Goal: Information Seeking & Learning: Find specific fact

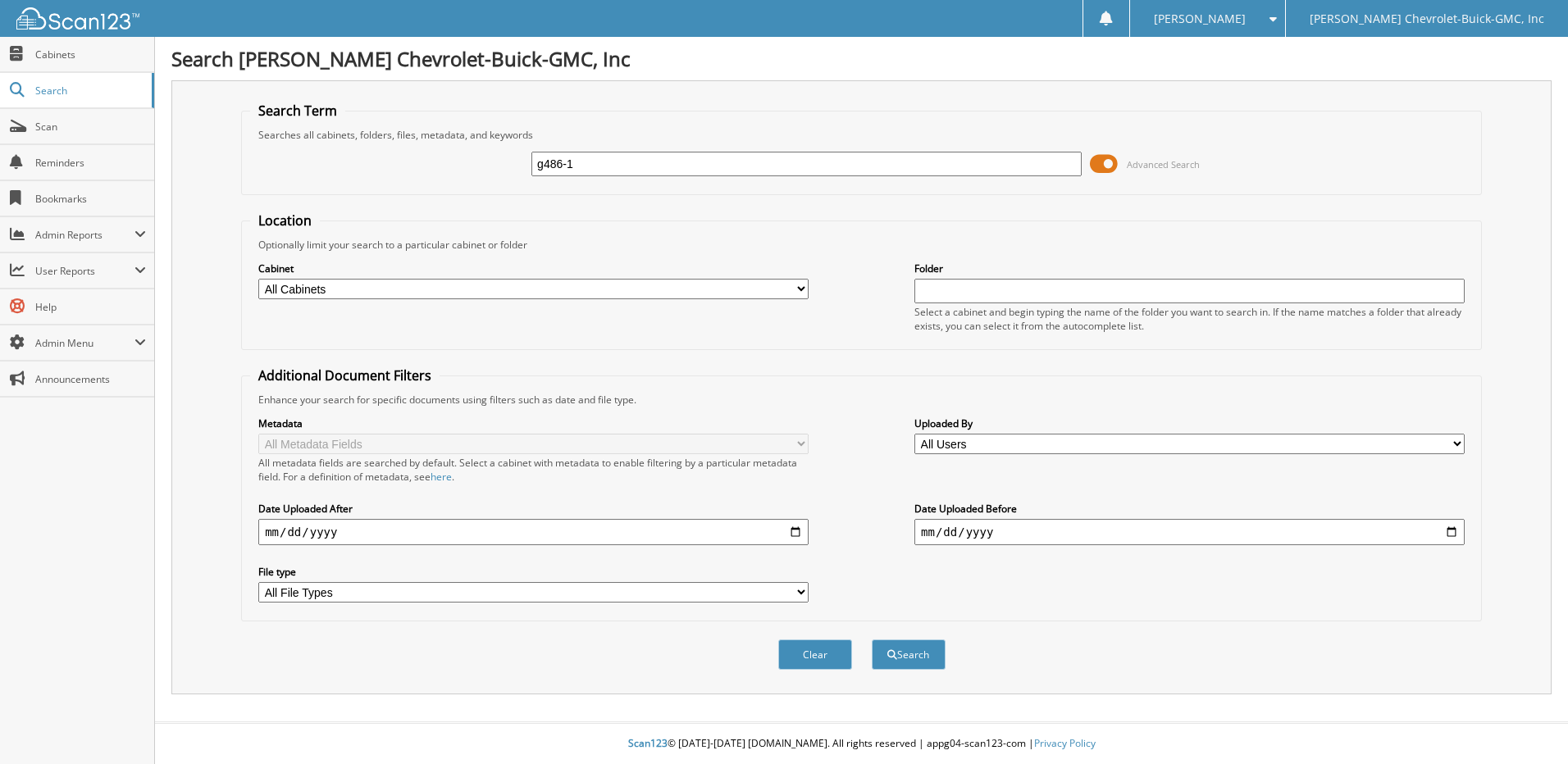
type input "g486-1"
click at [872, 639] on button "Search" at bounding box center [909, 655] width 74 height 30
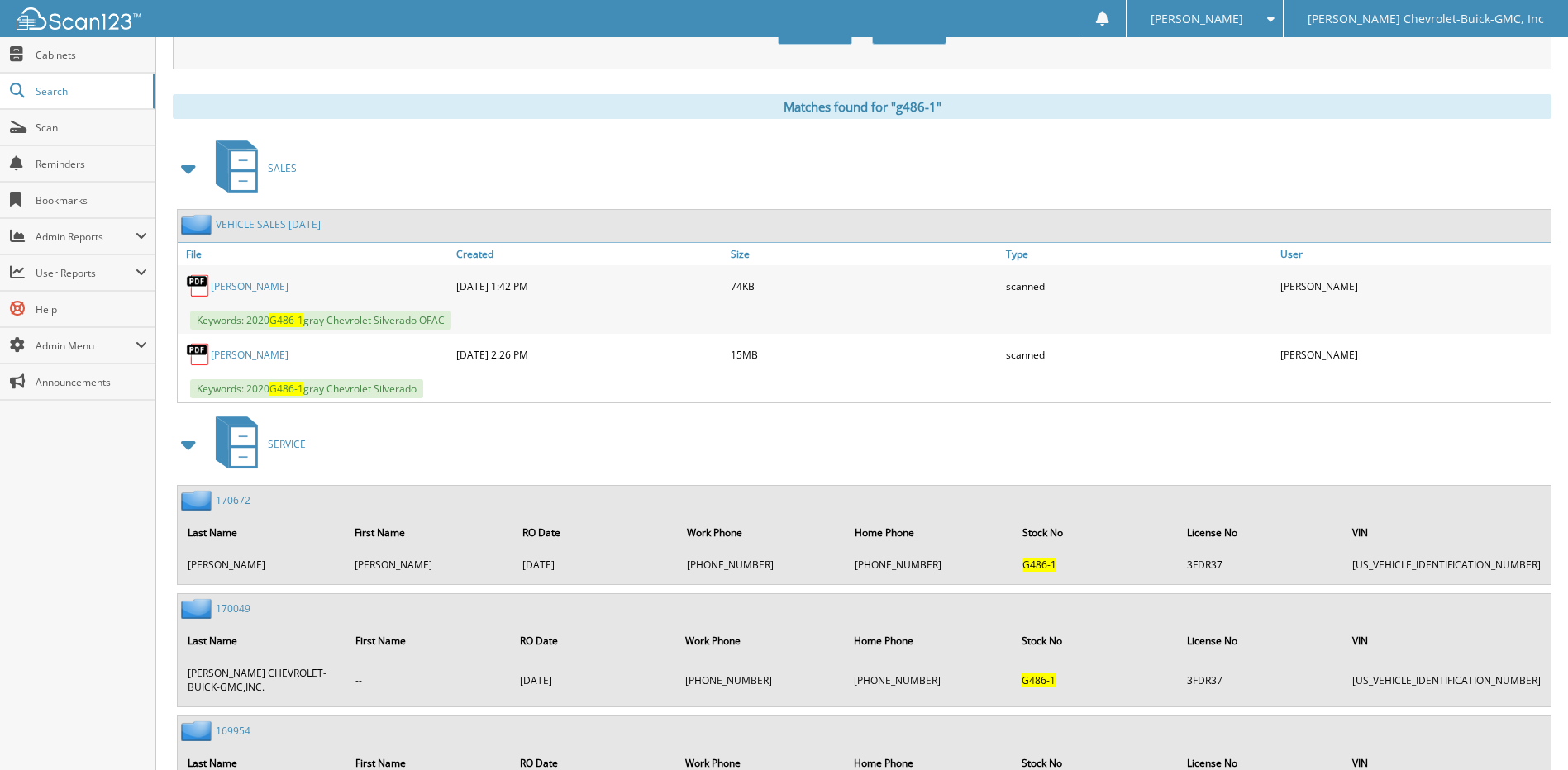
scroll to position [601, 0]
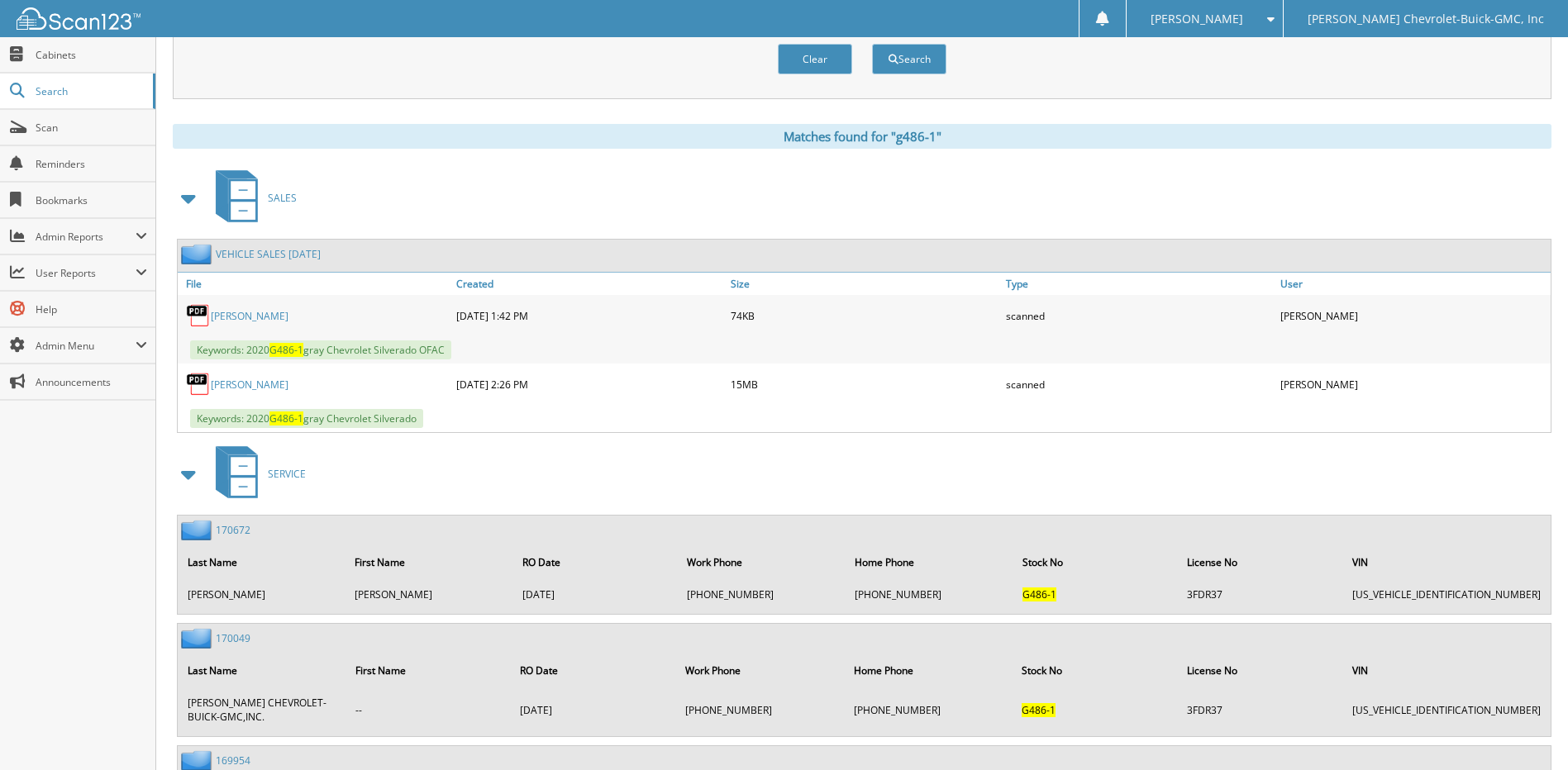
click at [266, 252] on link "VEHICLE SALES [DATE]" at bounding box center [269, 254] width 105 height 14
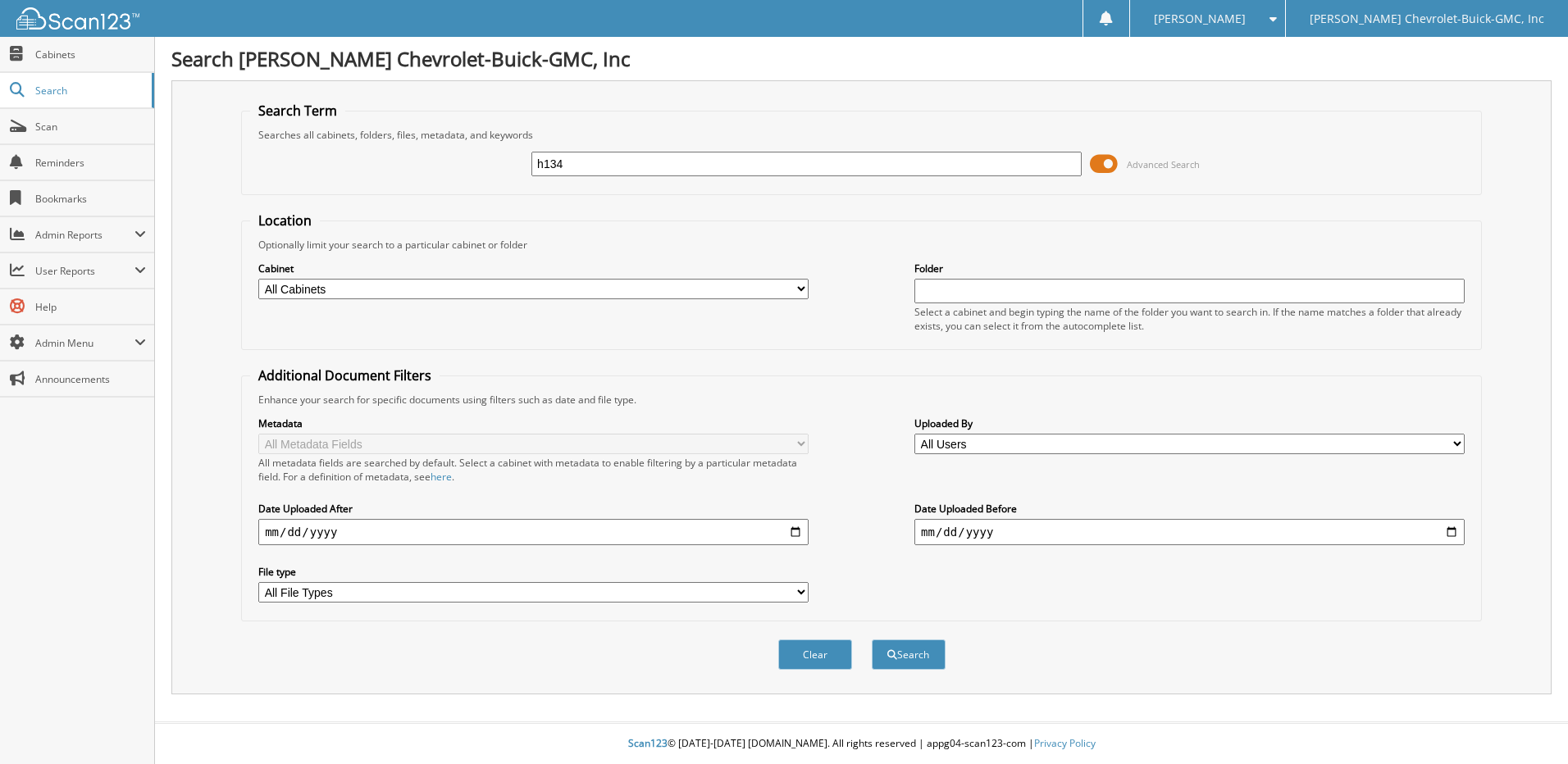
type input "h134"
click at [872, 639] on button "Search" at bounding box center [909, 655] width 74 height 30
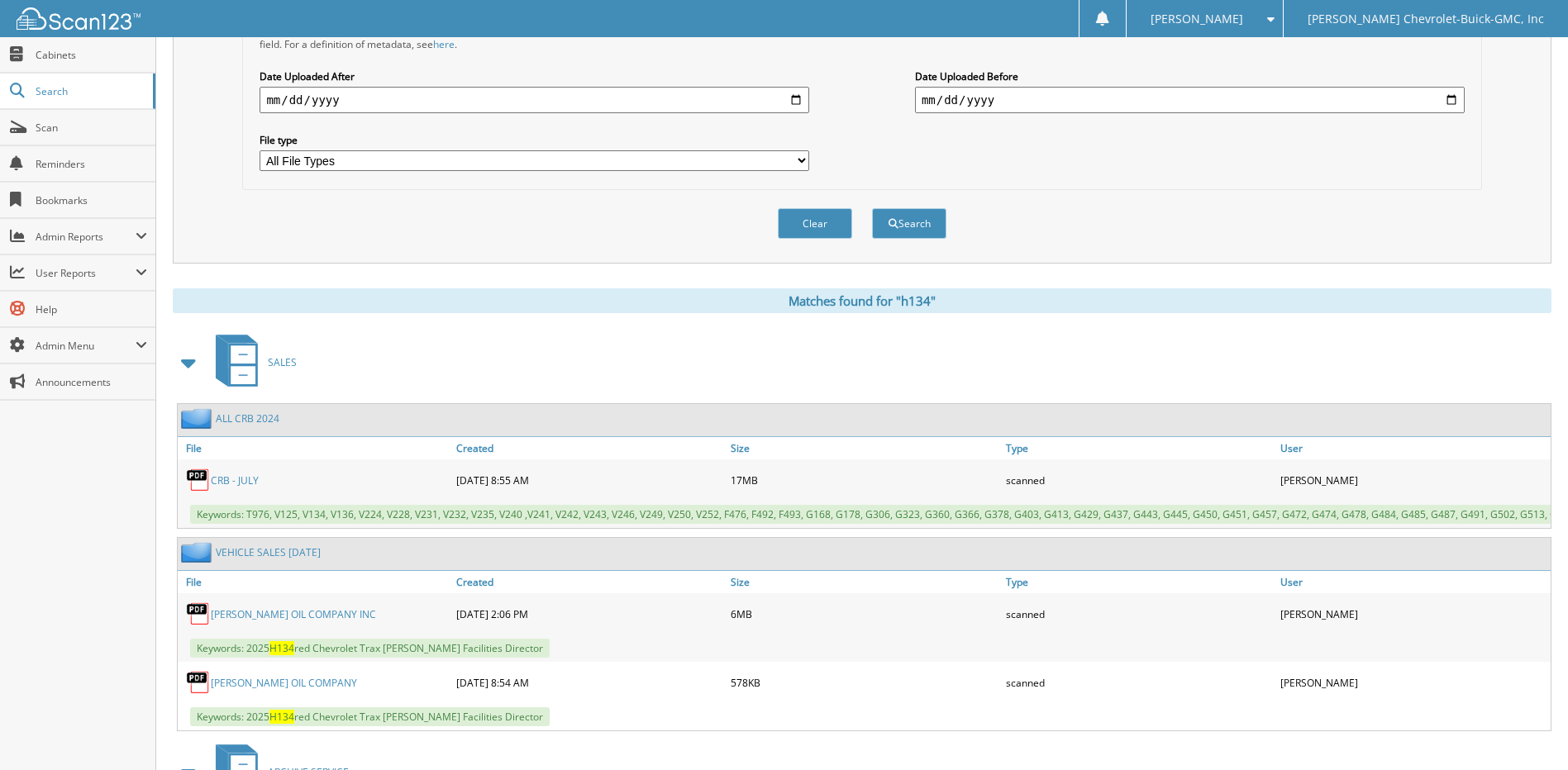
scroll to position [496, 0]
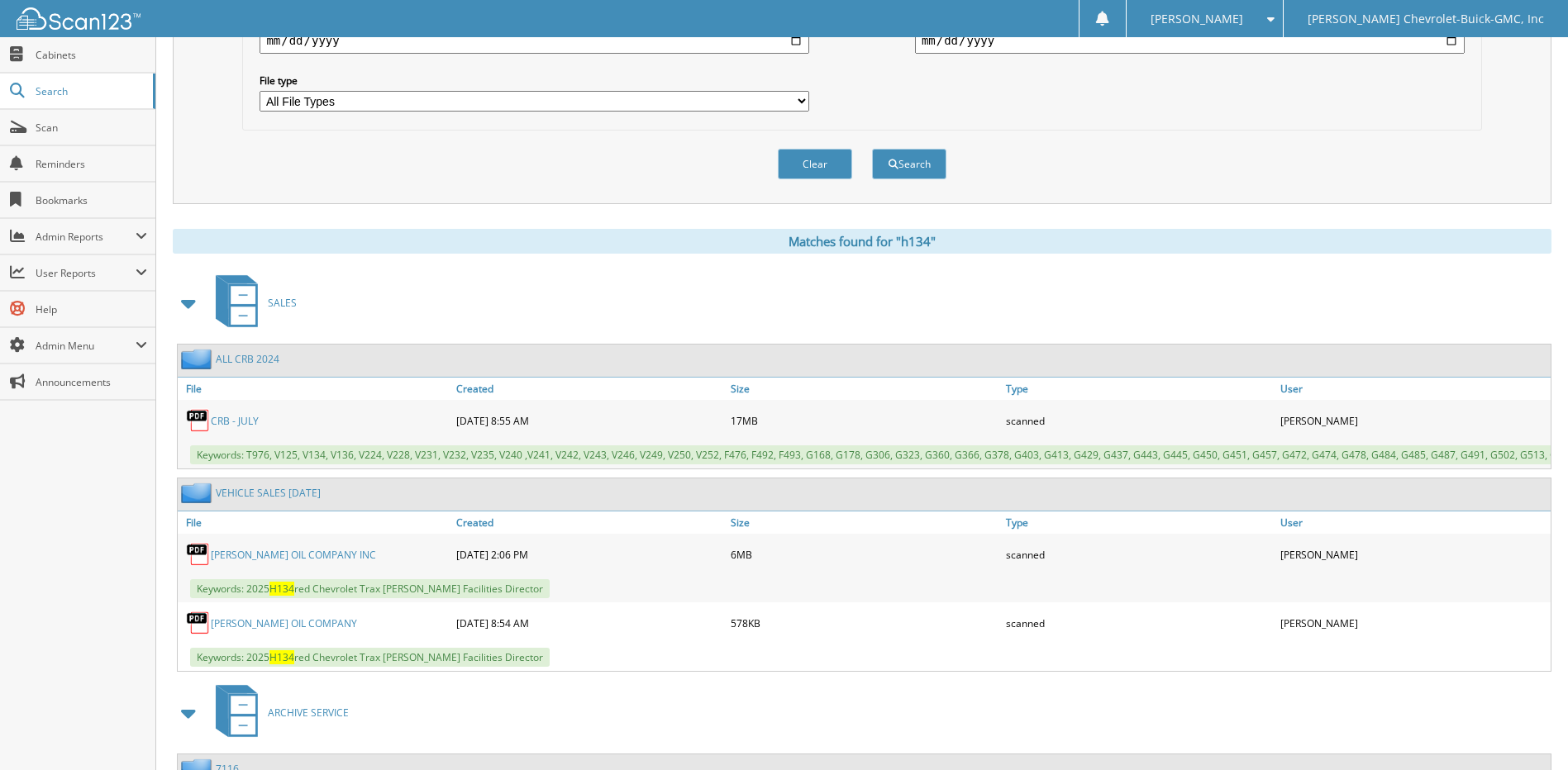
click at [235, 423] on link "CRB - JULY" at bounding box center [234, 421] width 48 height 14
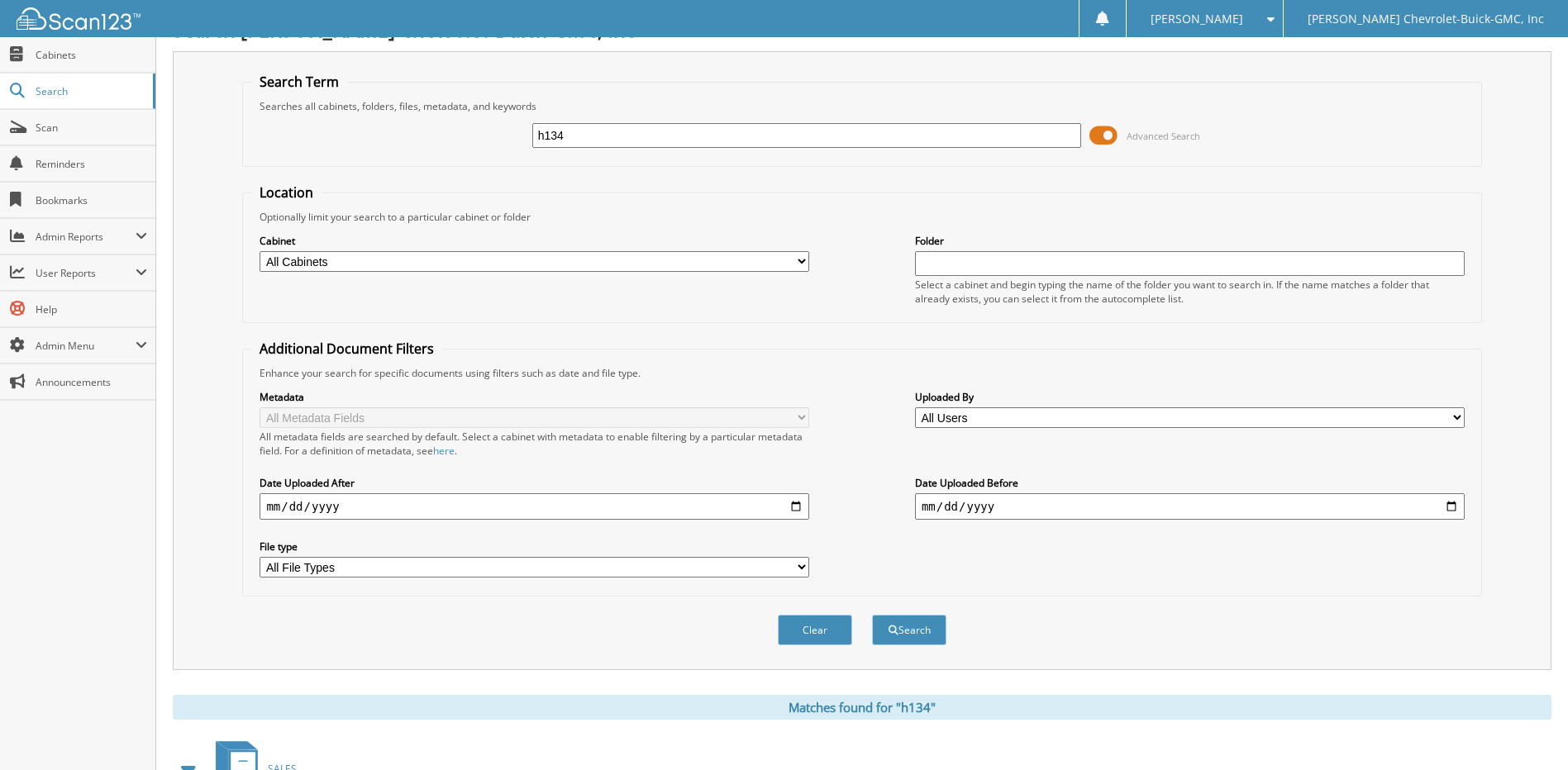
scroll to position [0, 0]
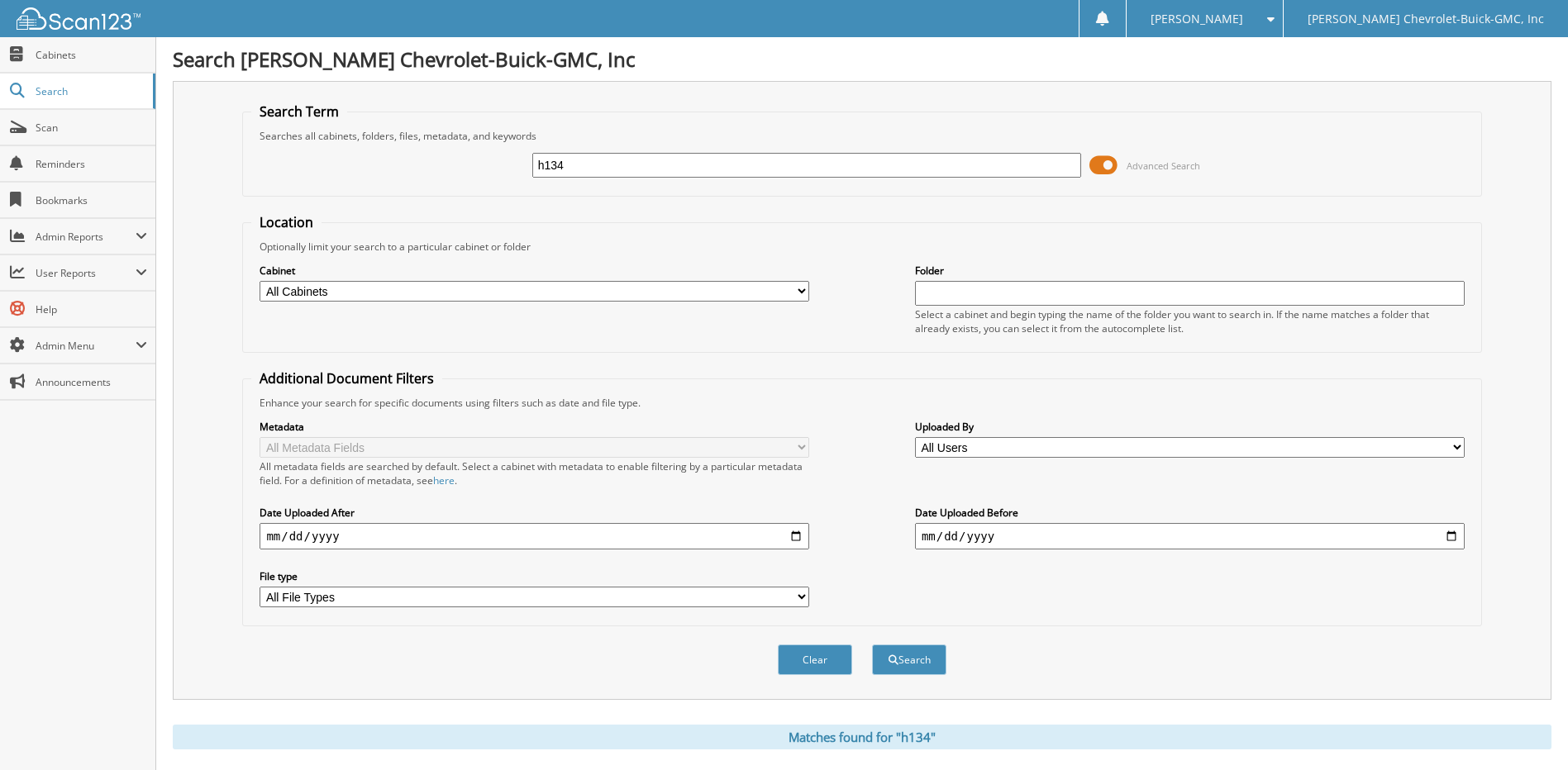
drag, startPoint x: 587, startPoint y: 161, endPoint x: 507, endPoint y: 161, distance: 80.0
click at [507, 161] on div "h134 Advanced Search" at bounding box center [862, 164] width 1221 height 44
type input "g486-2"
click at [873, 644] on button "Search" at bounding box center [910, 660] width 74 height 31
drag, startPoint x: 604, startPoint y: 165, endPoint x: 499, endPoint y: 164, distance: 105.0
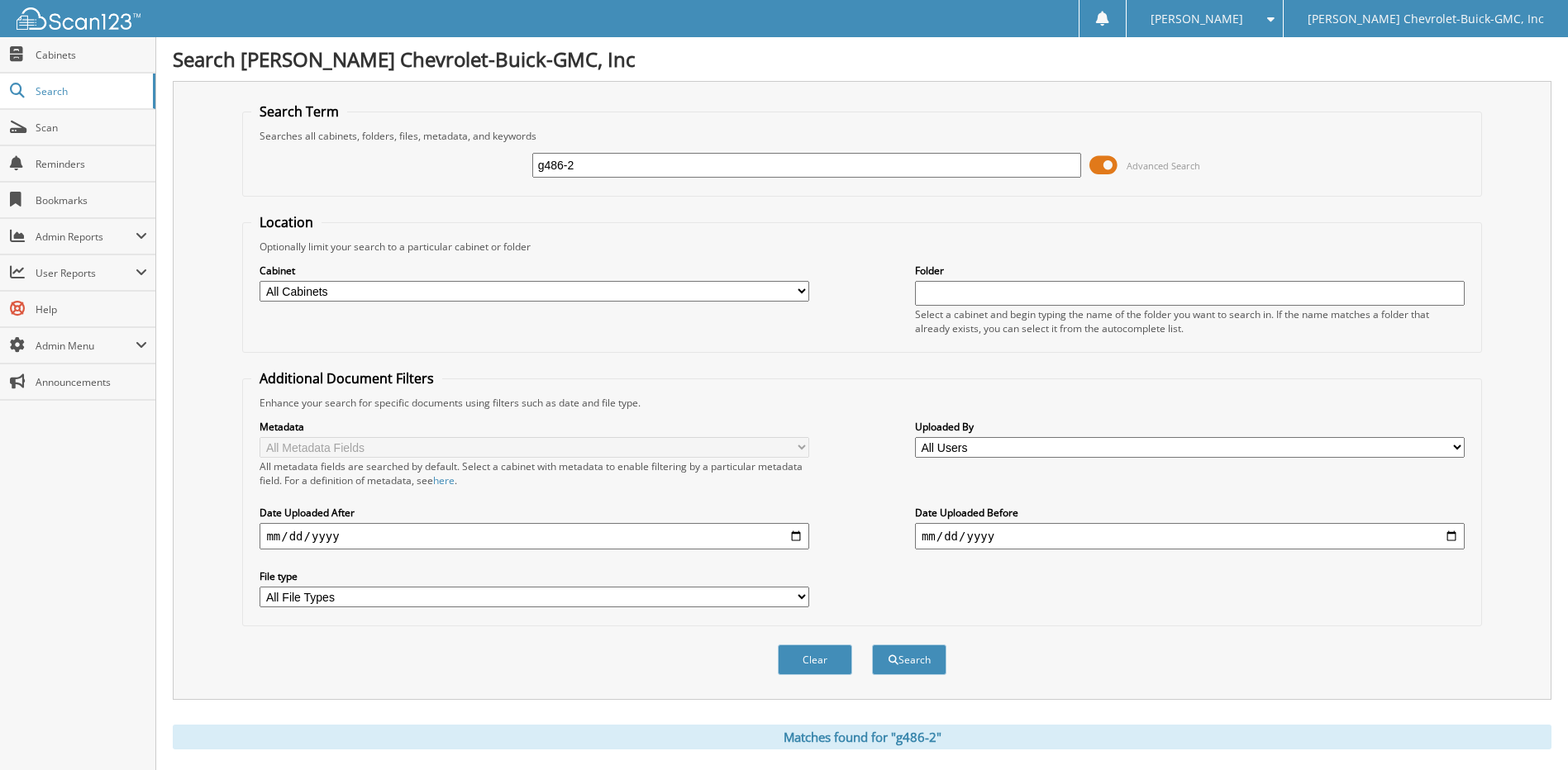
click at [499, 164] on div "g486-2 Advanced Search" at bounding box center [862, 164] width 1221 height 44
type input "a"
type input "g486"
click at [873, 644] on button "Search" at bounding box center [910, 660] width 74 height 31
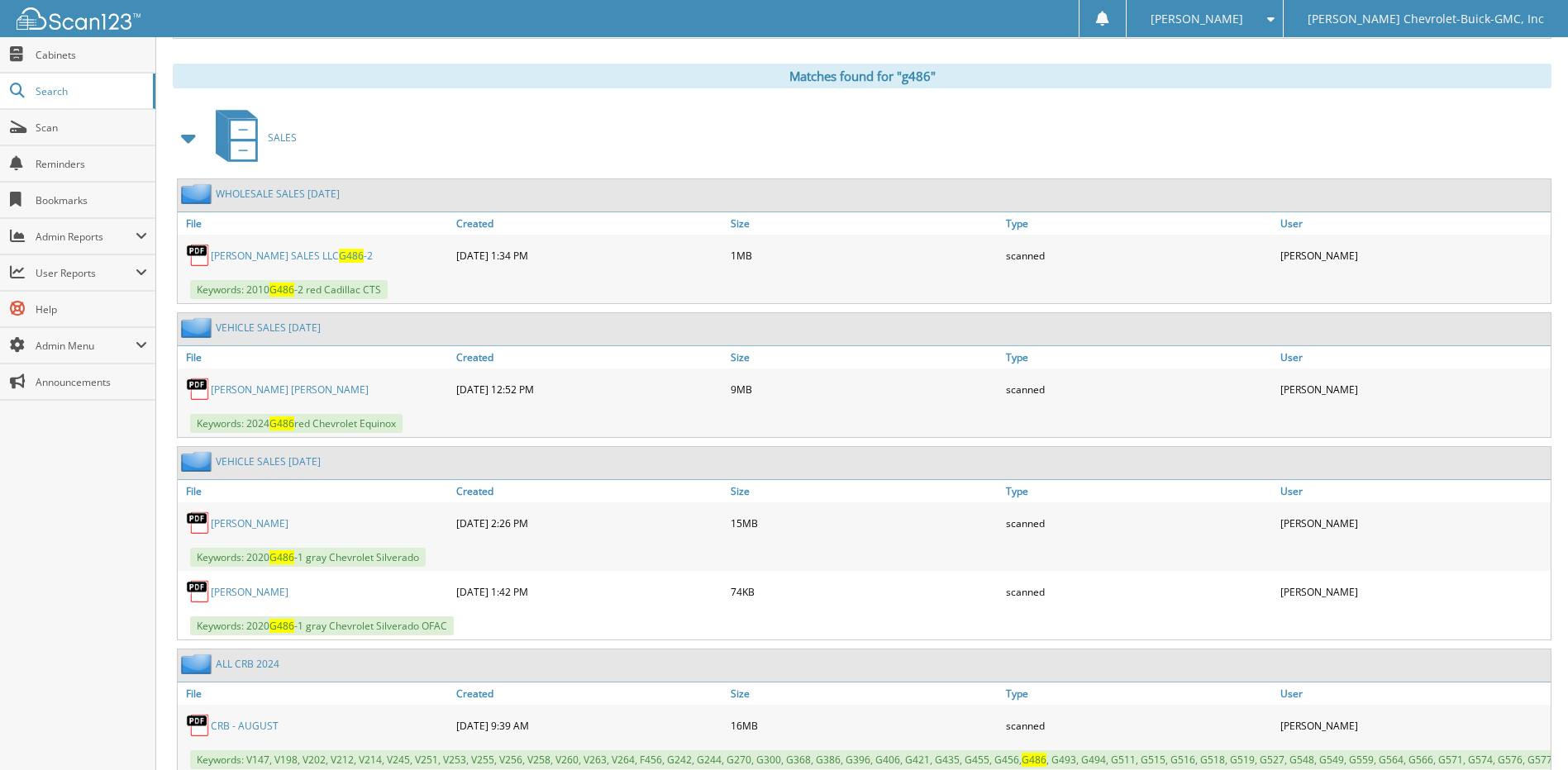
scroll to position [744, 0]
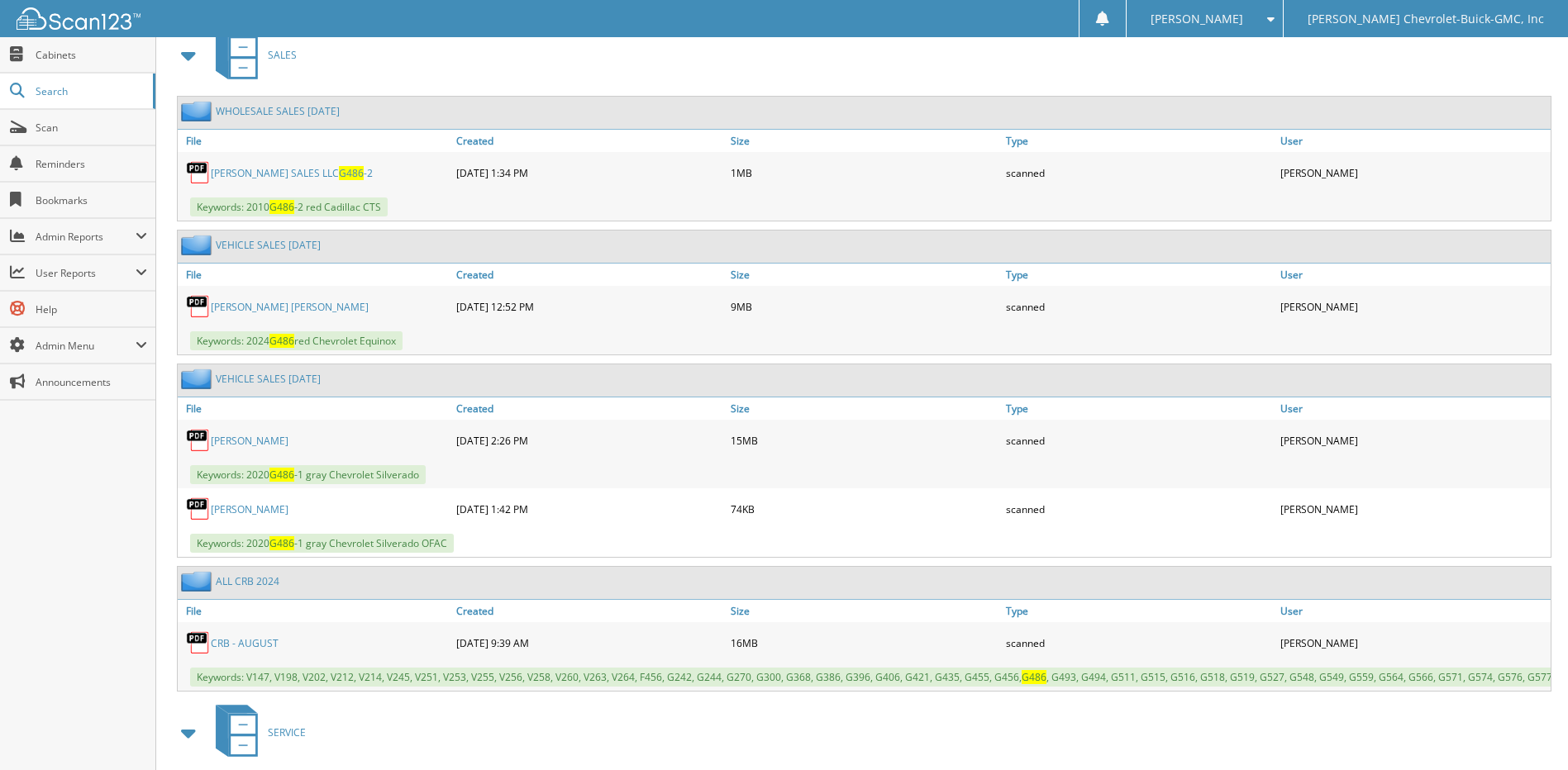
click at [244, 581] on link "ALL CRB 2024" at bounding box center [248, 581] width 63 height 14
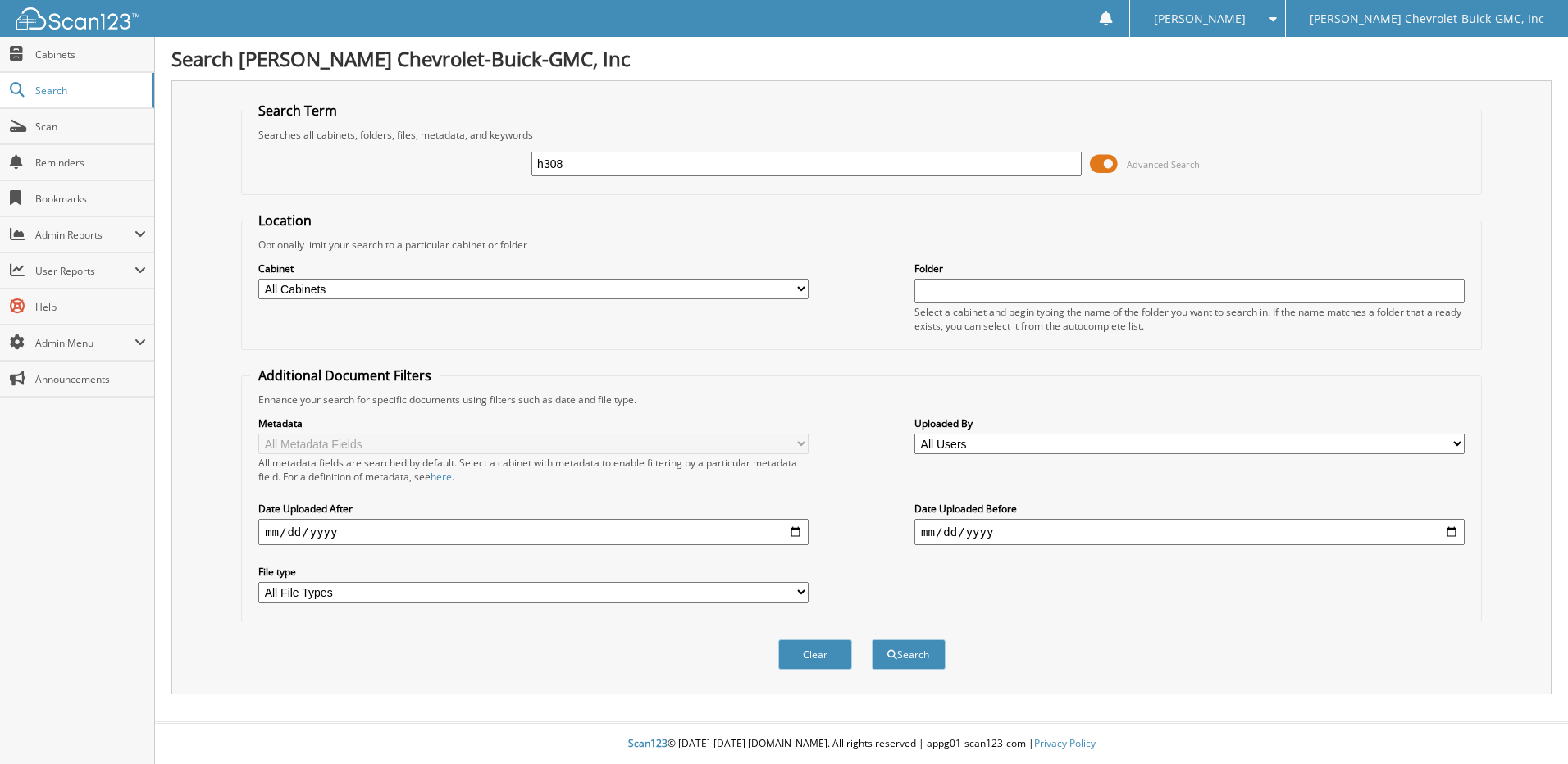
type input "h308"
click at [872, 639] on button "Search" at bounding box center [909, 655] width 74 height 30
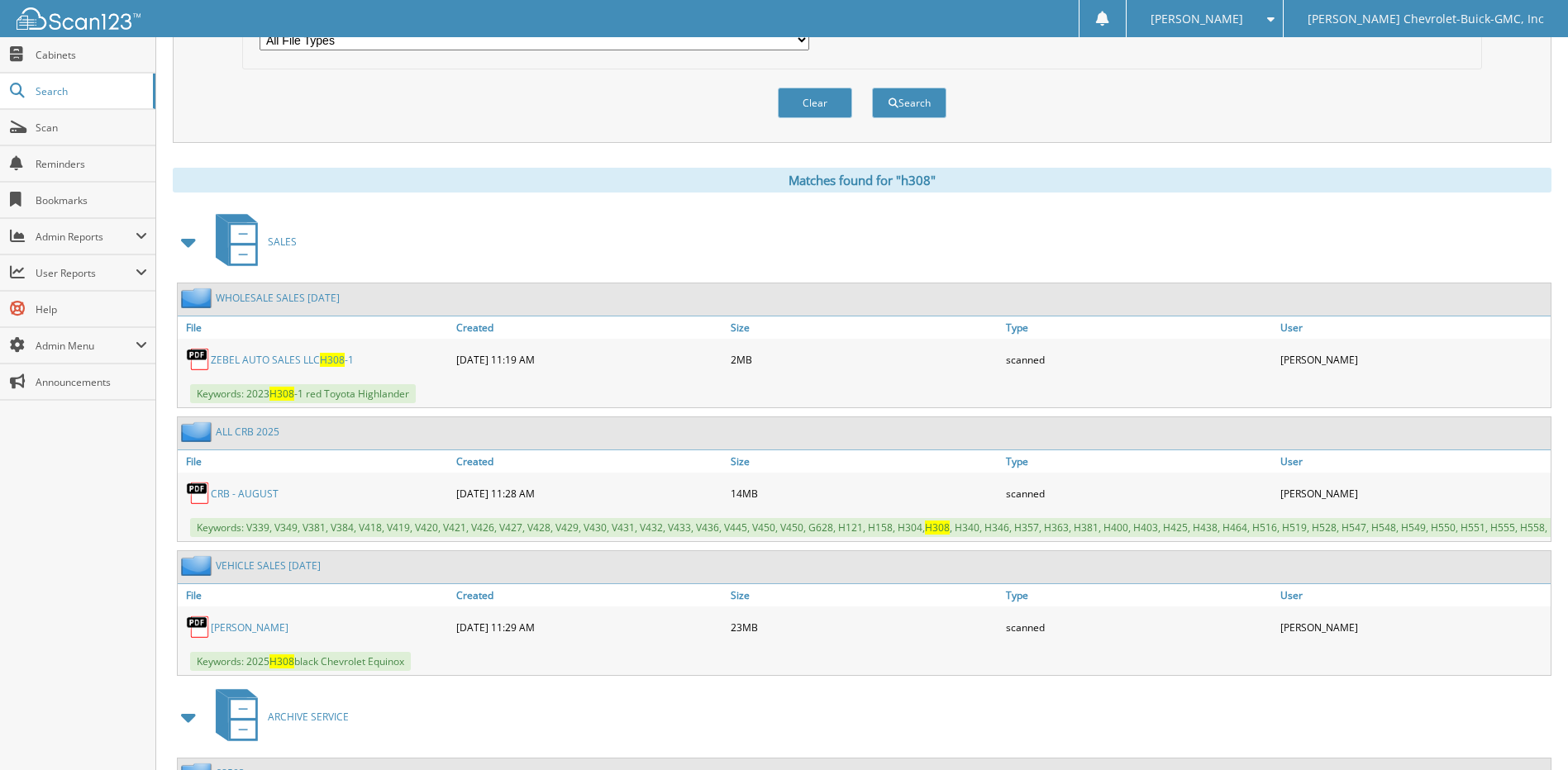
scroll to position [578, 0]
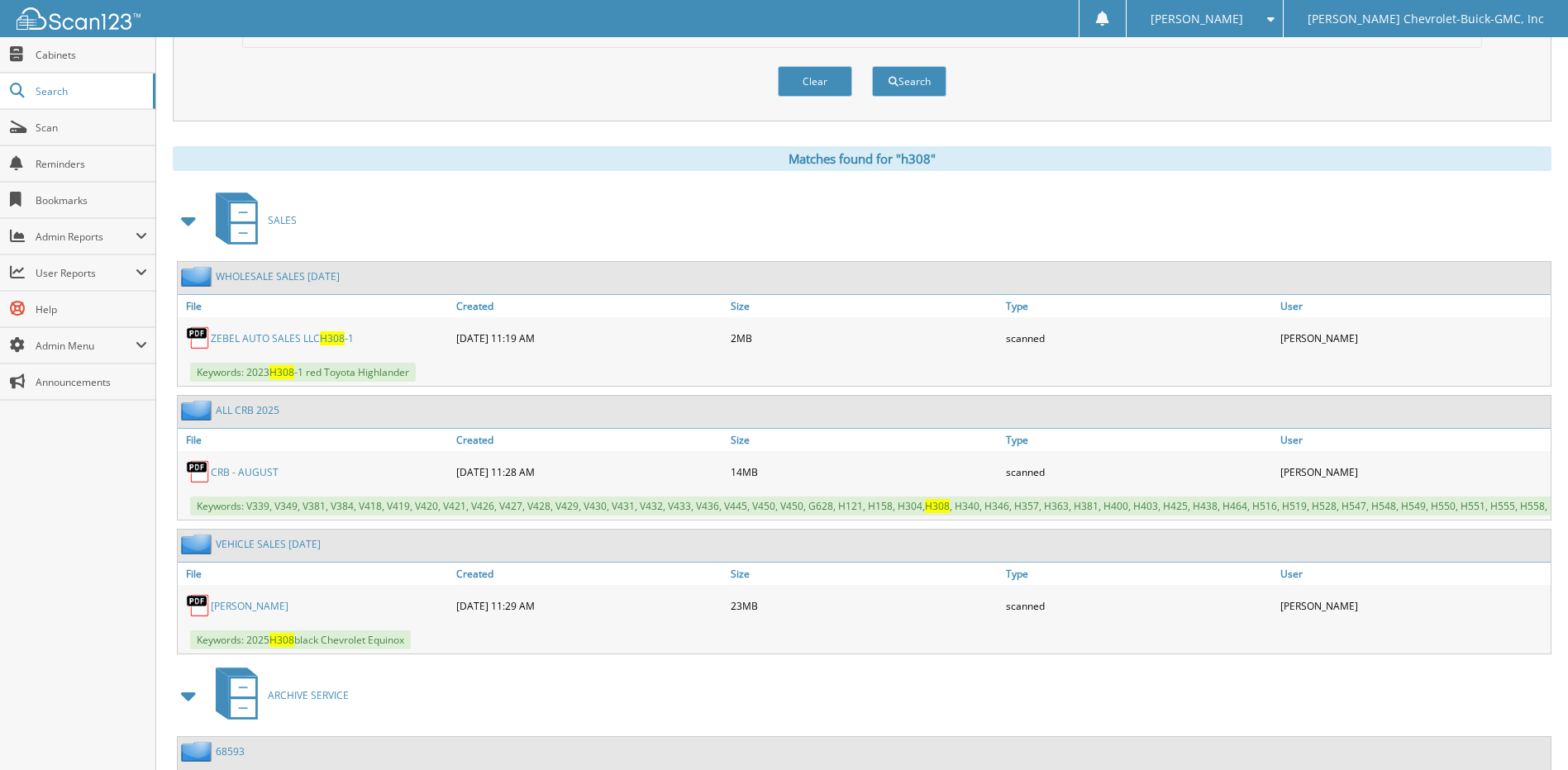
click at [279, 613] on link "[PERSON_NAME]" at bounding box center [250, 606] width 78 height 14
